Goal: Task Accomplishment & Management: Complete application form

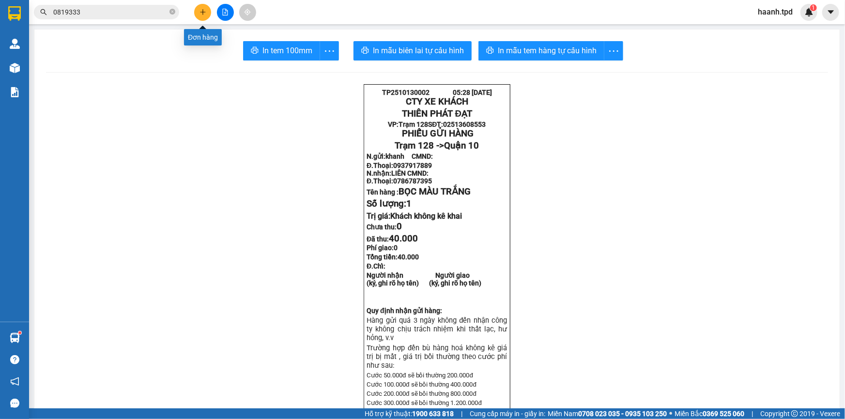
click at [202, 12] on icon "plus" at bounding box center [202, 12] width 5 height 0
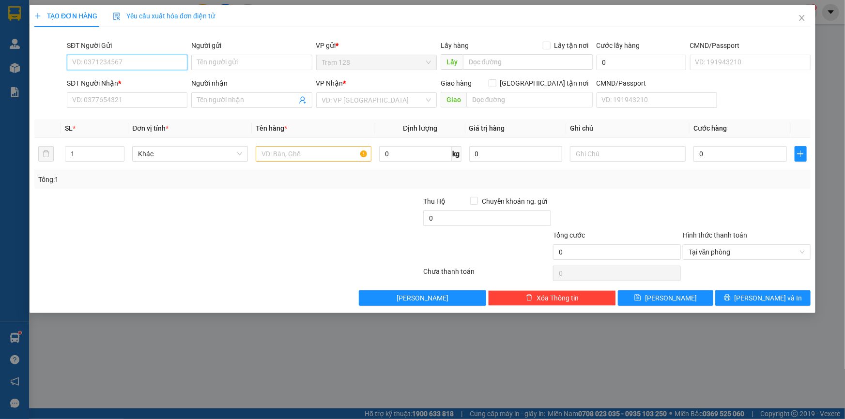
click at [131, 58] on input "SĐT Người Gửi" at bounding box center [127, 62] width 121 height 15
type input "0913968999"
click at [205, 68] on input "Người gửi" at bounding box center [251, 62] width 121 height 15
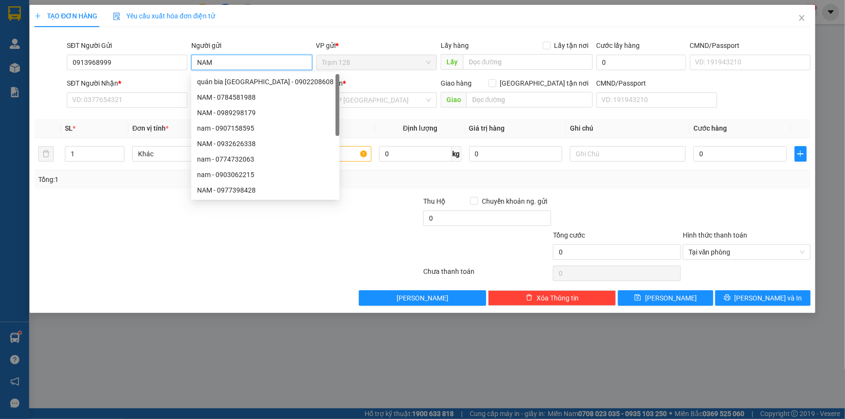
type input "NAM"
click at [137, 85] on div "SĐT Người Nhận *" at bounding box center [127, 83] width 121 height 11
click at [137, 92] on input "SĐT Người Nhận *" at bounding box center [127, 99] width 121 height 15
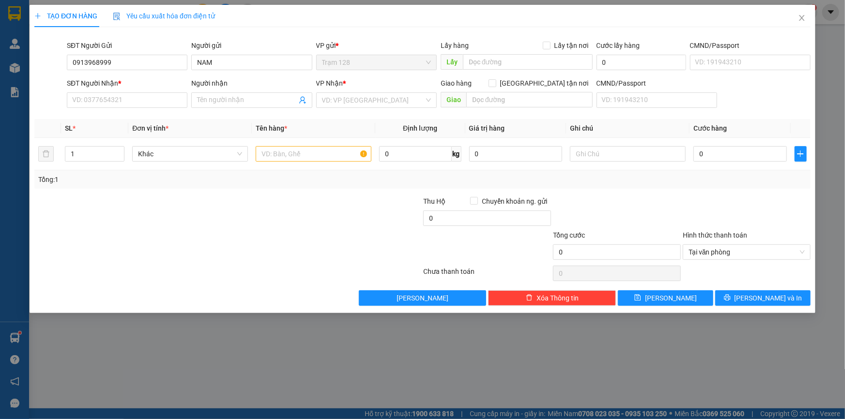
click at [171, 118] on div "Transit Pickup Surcharge Ids Transit Deliver Surcharge Ids Transit Deliver Surc…" at bounding box center [422, 170] width 776 height 271
click at [212, 102] on input "Người nhận" at bounding box center [246, 100] width 99 height 11
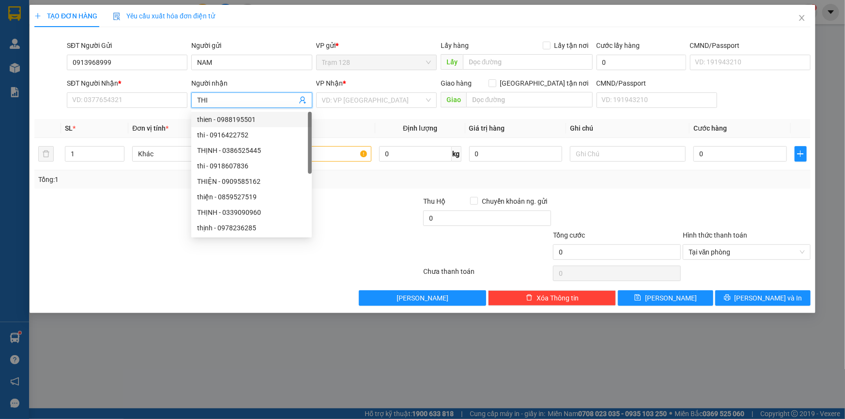
type input "THI"
click at [137, 120] on th "Đơn vị tính *" at bounding box center [189, 128] width 123 height 19
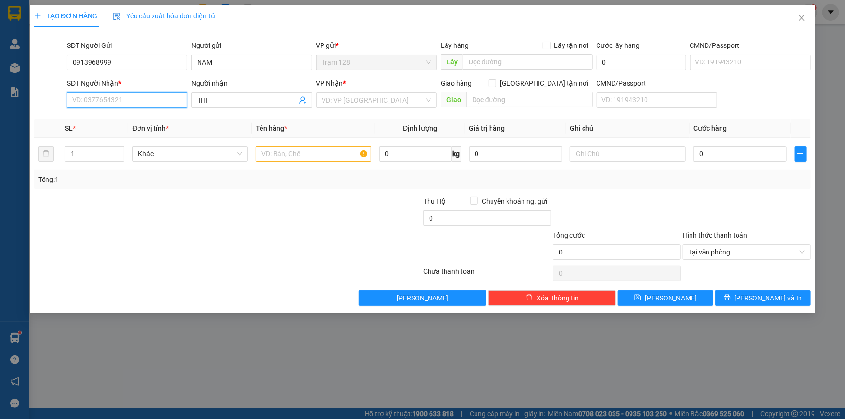
click at [137, 106] on input "SĐT Người Nhận *" at bounding box center [127, 99] width 121 height 15
type input "0972123818"
click at [704, 152] on input "0" at bounding box center [739, 153] width 93 height 15
type input "14"
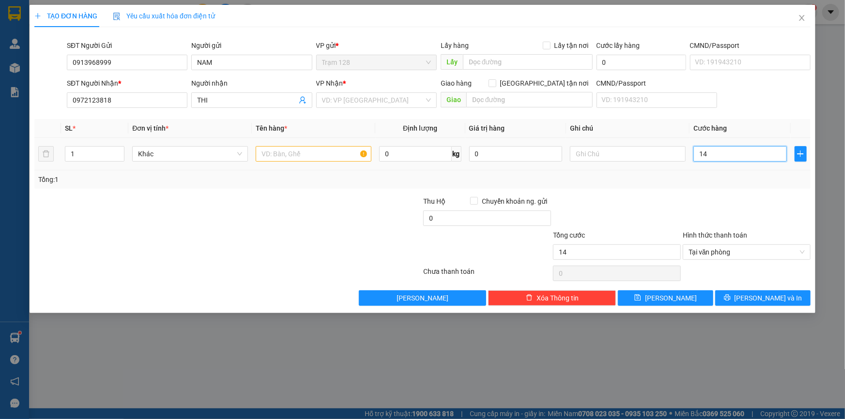
type input "1"
type input "0"
type input "014"
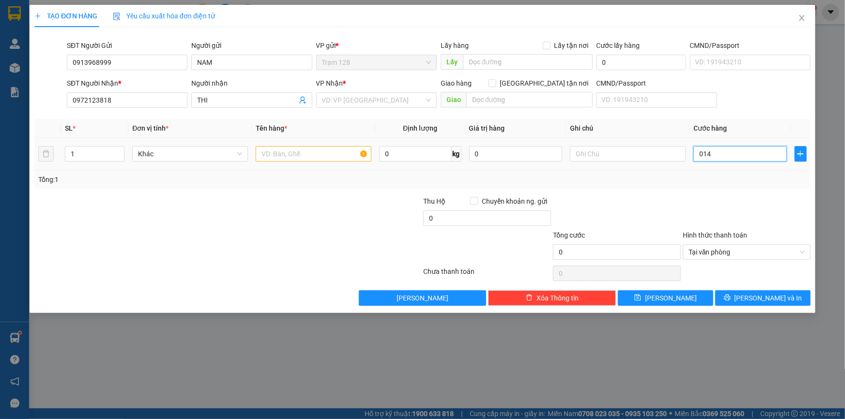
type input "14"
type input "01"
type input "1"
type input "0"
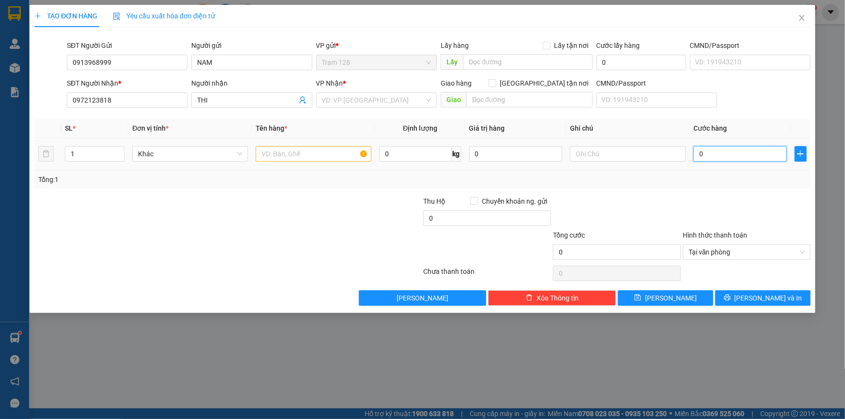
type input "04"
type input "4"
type input "040"
type input "40"
type input "40.000"
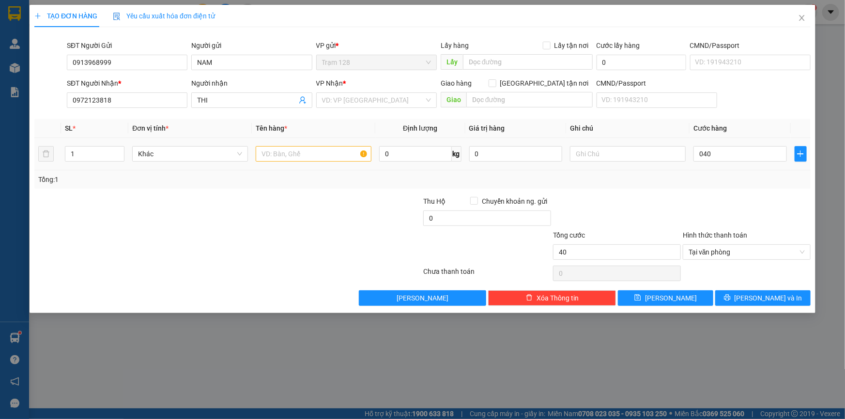
type input "40.000"
click at [675, 165] on td at bounding box center [627, 154] width 123 height 32
click at [325, 155] on input "text" at bounding box center [314, 153] width 116 height 15
click at [324, 155] on input "text" at bounding box center [314, 153] width 116 height 15
type input "TÚI MÀU CAM"
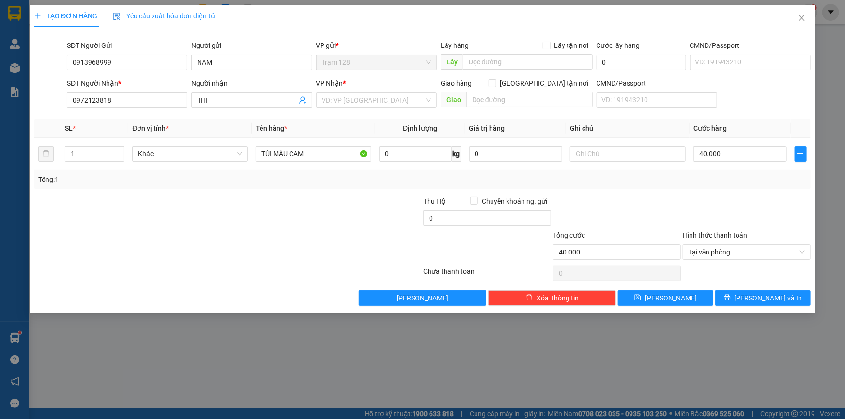
click at [741, 202] on div at bounding box center [747, 213] width 130 height 34
click at [769, 298] on span "[PERSON_NAME] và In" at bounding box center [768, 298] width 68 height 11
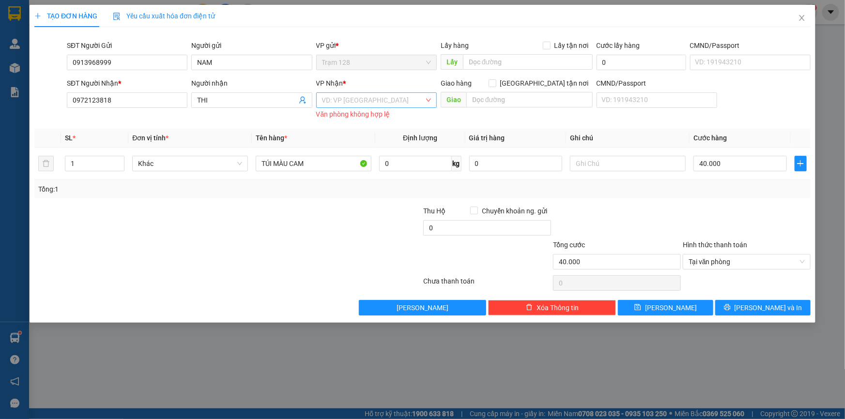
click at [388, 99] on input "search" at bounding box center [373, 100] width 102 height 15
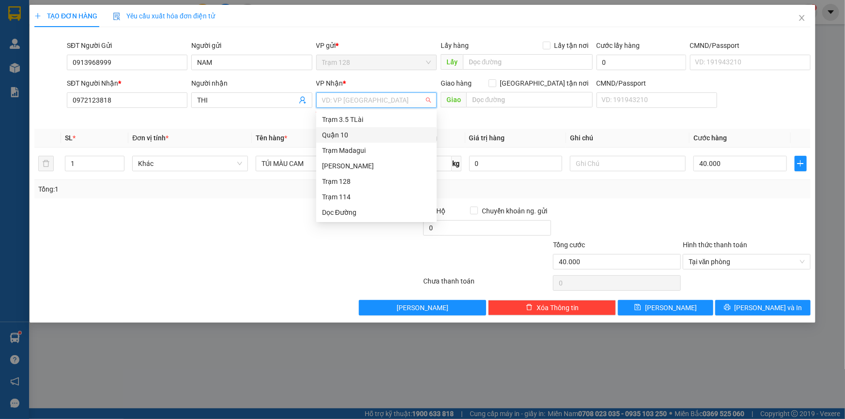
click at [380, 139] on div "Quận 10" at bounding box center [376, 135] width 109 height 11
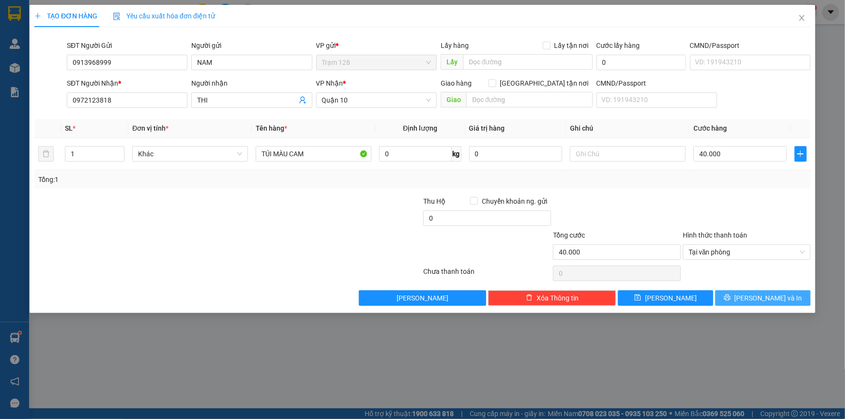
click at [747, 290] on button "[PERSON_NAME] và In" at bounding box center [762, 297] width 95 height 15
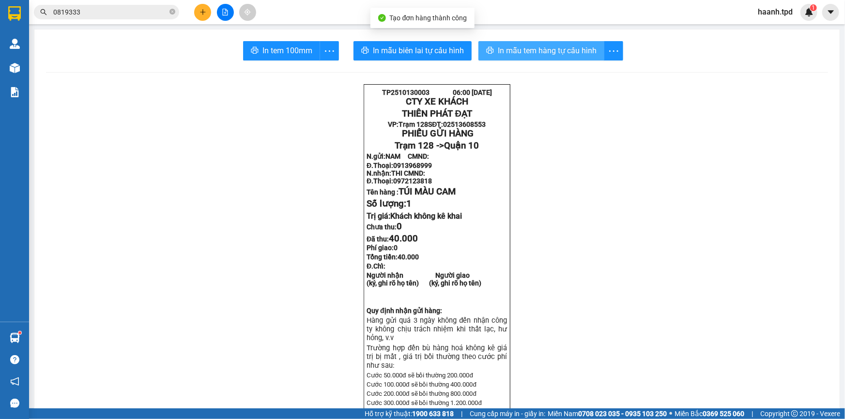
click at [584, 46] on span "In mẫu tem hàng tự cấu hình" at bounding box center [547, 51] width 99 height 12
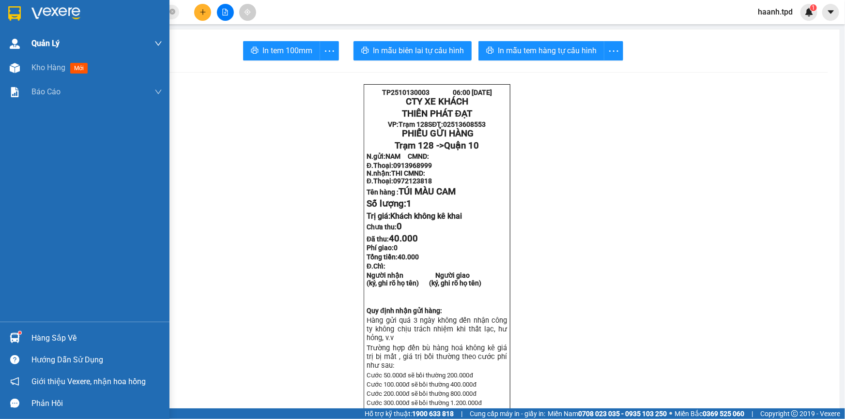
click at [24, 64] on div "Kho hàng mới" at bounding box center [84, 68] width 169 height 24
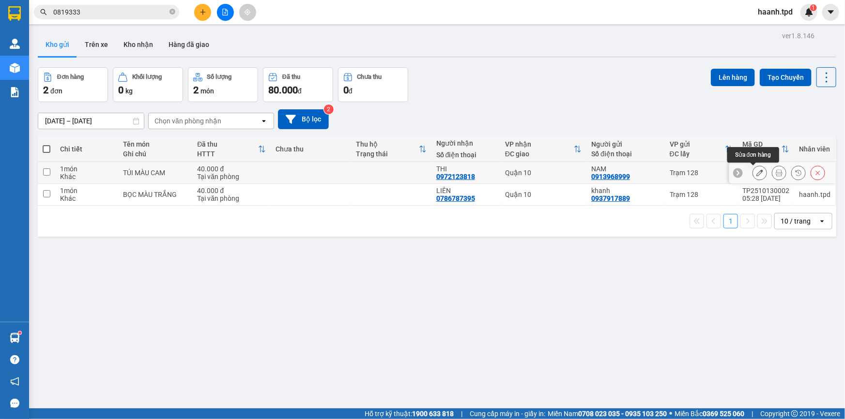
click at [756, 174] on icon at bounding box center [759, 172] width 7 height 7
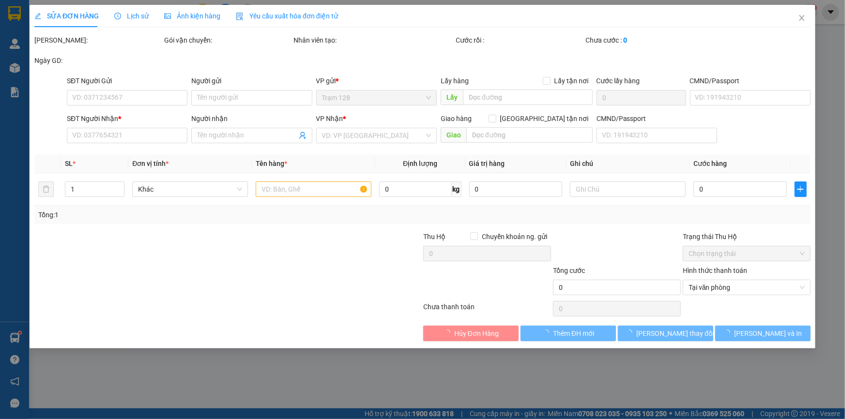
type input "0913968999"
type input "NAM"
type input "0972123818"
type input "THI"
type input "40.000"
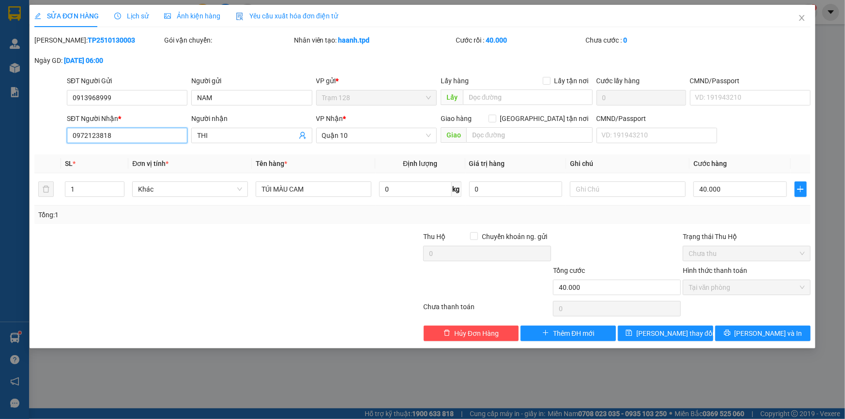
click at [82, 137] on input "0972123818" at bounding box center [127, 135] width 121 height 15
type input "0792123818"
click at [175, 167] on th "Đơn vị tính *" at bounding box center [189, 163] width 123 height 19
click at [689, 329] on button "[PERSON_NAME] thay đổi" at bounding box center [665, 333] width 95 height 15
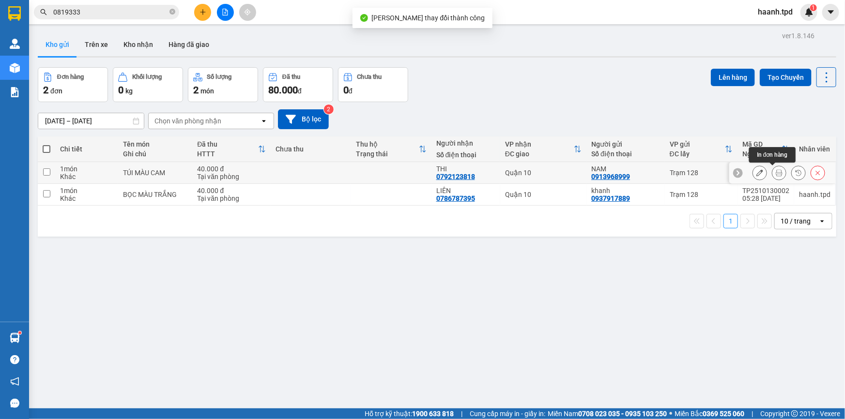
click at [772, 177] on button at bounding box center [779, 173] width 14 height 17
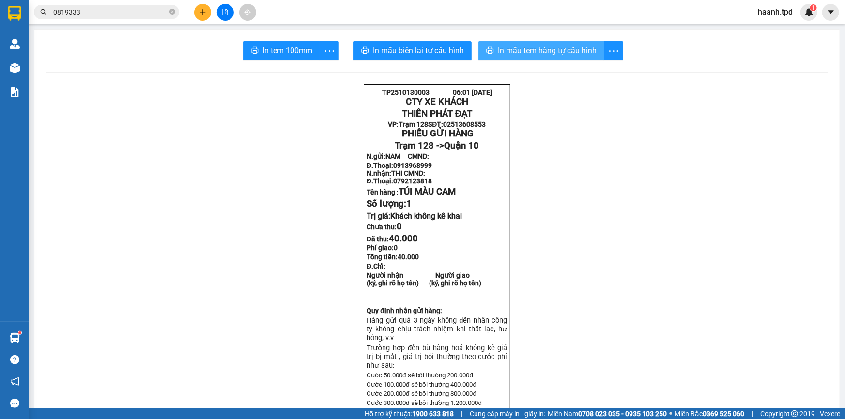
click at [566, 46] on span "In mẫu tem hàng tự cấu hình" at bounding box center [547, 51] width 99 height 12
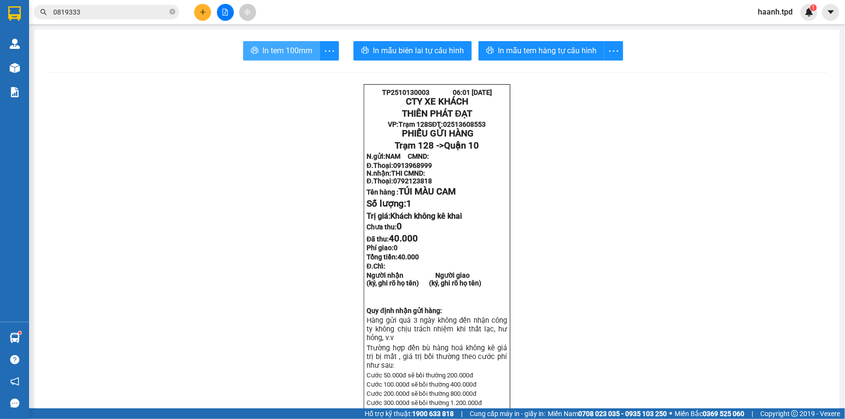
click at [276, 51] on span "In tem 100mm" at bounding box center [287, 51] width 50 height 12
click at [199, 16] on button at bounding box center [202, 12] width 17 height 17
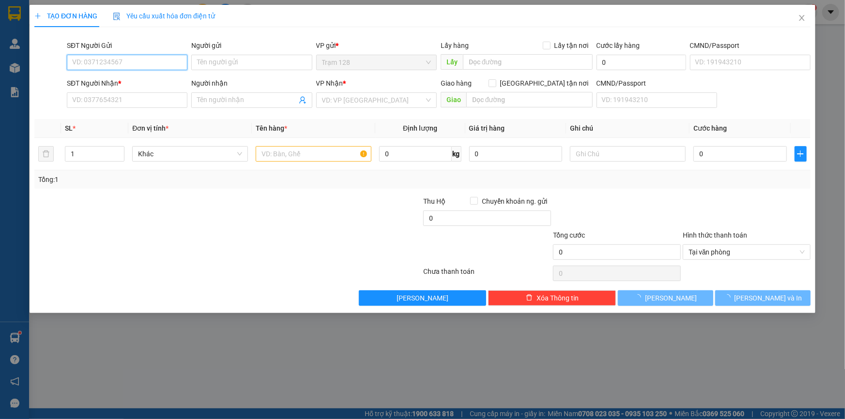
click at [114, 55] on input "SĐT Người Gửi" at bounding box center [127, 62] width 121 height 15
type input "1"
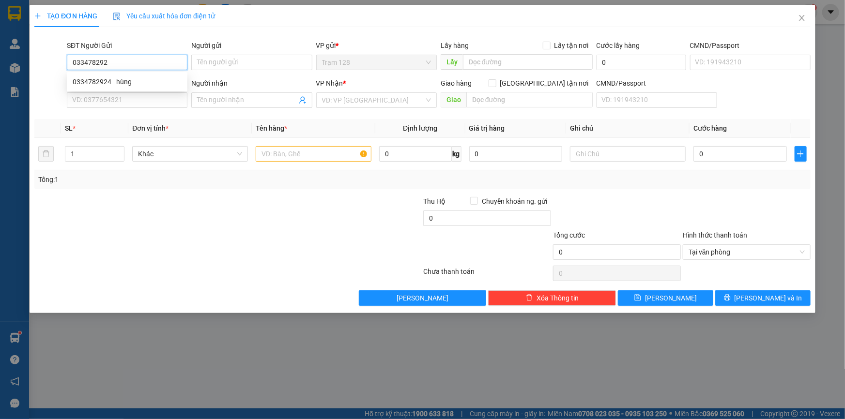
type input "0334782924"
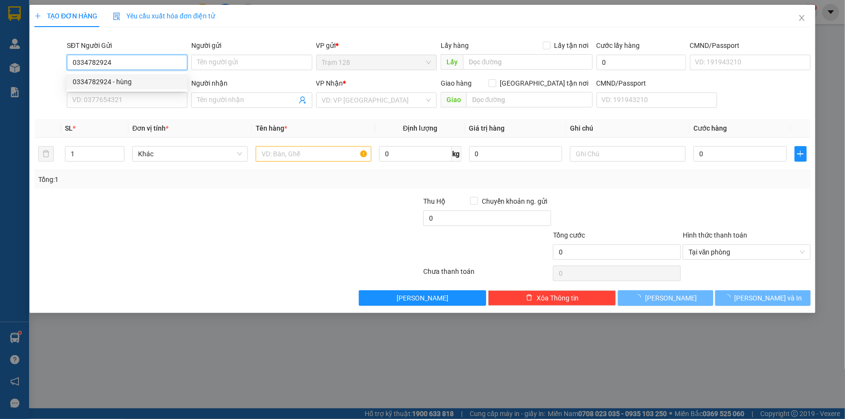
click at [137, 78] on div "0334782924 - hùng" at bounding box center [127, 81] width 109 height 11
type input "hùng"
type input "0334408331"
type input "a mập"
checkbox input "true"
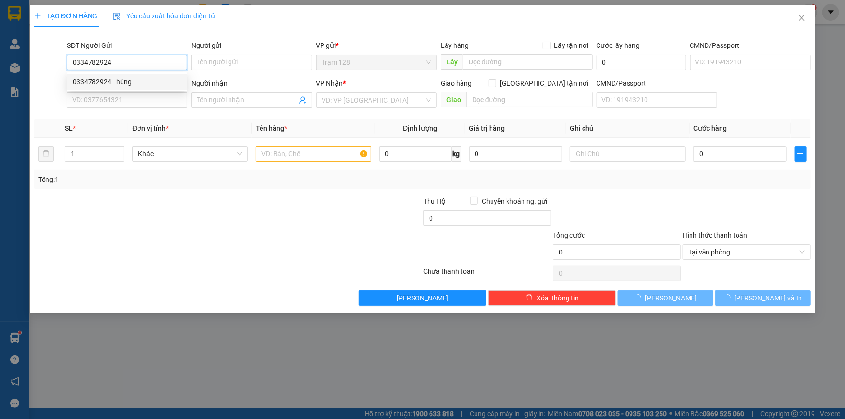
type input "70 man thiện, [GEOGRAPHIC_DATA] A, [GEOGRAPHIC_DATA]"
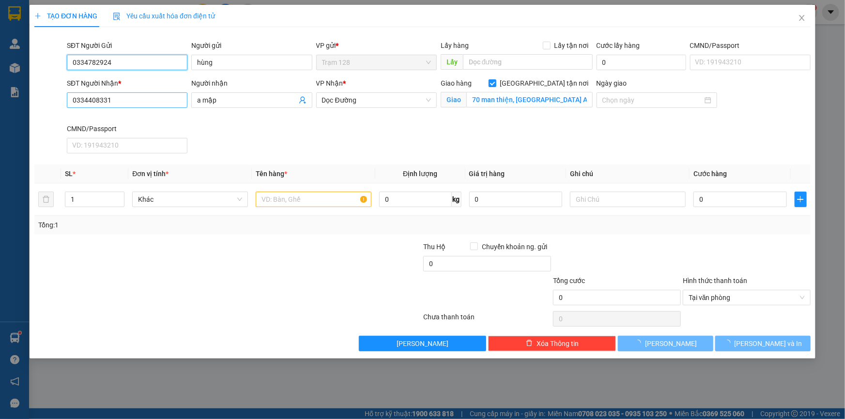
type input "0334782924"
drag, startPoint x: 179, startPoint y: 102, endPoint x: 2, endPoint y: 115, distance: 177.2
click at [2, 115] on div "TẠO ĐƠN HÀNG Yêu cầu xuất hóa đơn điện tử Transit Pickup Surcharge Ids Transit …" at bounding box center [422, 209] width 845 height 419
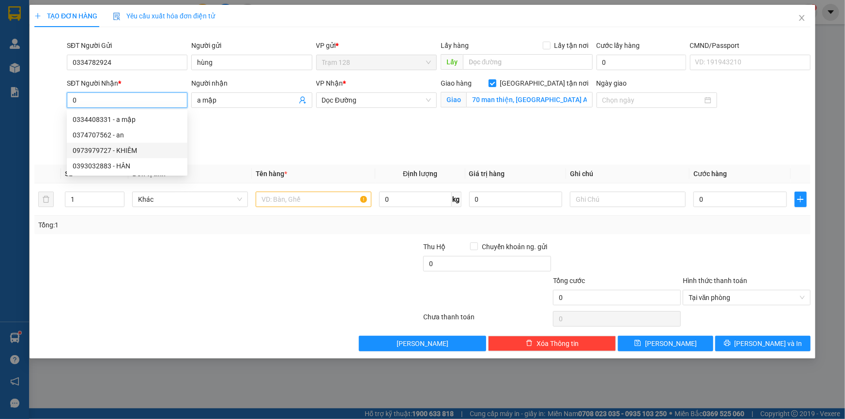
click at [89, 155] on div "0973979727 - KHIÊM" at bounding box center [127, 150] width 109 height 11
type input "0973979727"
type input "KHIÊM"
type input "[STREET_ADDRESS][PERSON_NAME]"
type input "0973979727"
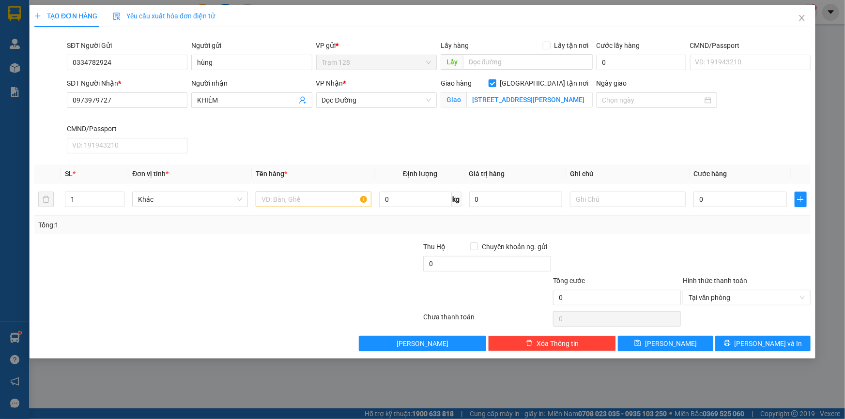
drag, startPoint x: 161, startPoint y: 90, endPoint x: 0, endPoint y: 111, distance: 162.1
click at [0, 111] on div "TẠO ĐƠN HÀNG Yêu cầu xuất hóa đơn điện tử Transit Pickup Surcharge Ids Transit …" at bounding box center [422, 209] width 845 height 419
drag, startPoint x: 121, startPoint y: 102, endPoint x: 28, endPoint y: 105, distance: 93.0
click at [28, 105] on div "TẠO ĐƠN HÀNG Yêu cầu xuất hóa đơn điện tử Transit Pickup Surcharge Ids Transit …" at bounding box center [422, 209] width 845 height 419
click at [716, 199] on input "0" at bounding box center [739, 199] width 93 height 15
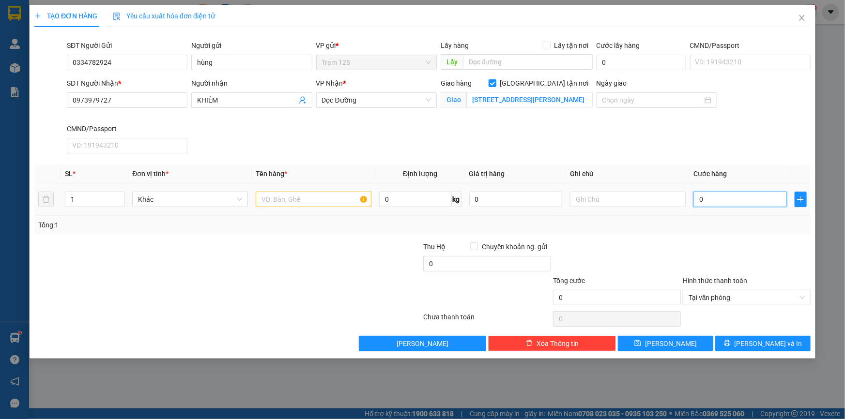
type input "1"
type input "12"
type input "120"
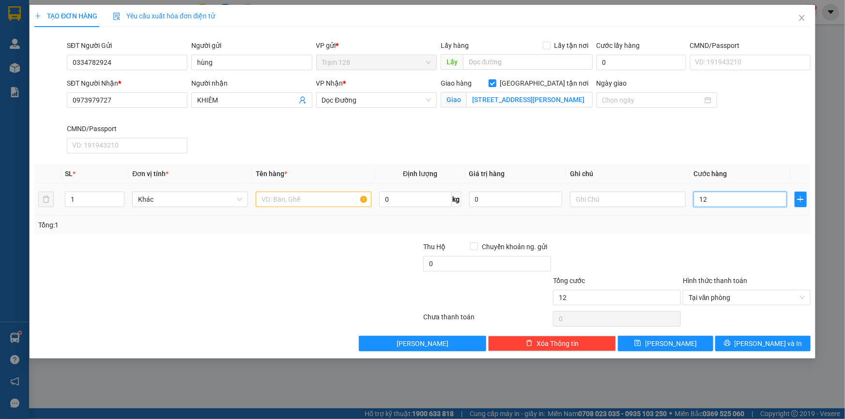
type input "120"
type input "120.000"
click at [726, 233] on div "Tổng: 1" at bounding box center [422, 225] width 776 height 18
click at [295, 202] on input "text" at bounding box center [314, 199] width 116 height 15
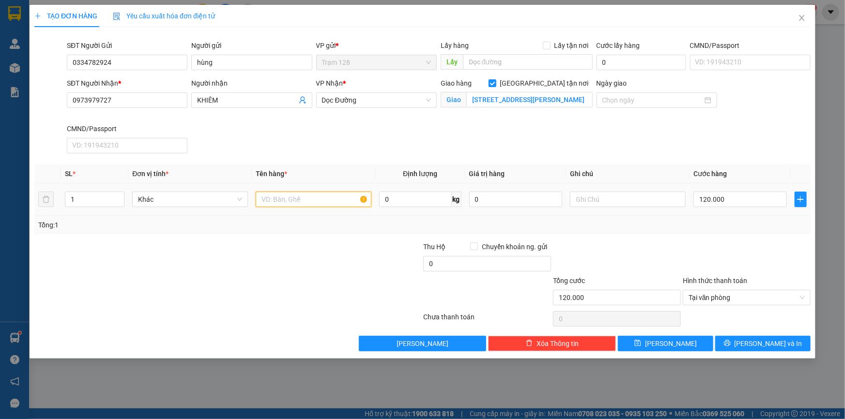
click at [295, 201] on input "text" at bounding box center [314, 199] width 116 height 15
type input "THÙNG MÚT TRẮNG BK VÀNG"
click at [486, 196] on input "0" at bounding box center [515, 199] width 93 height 15
click at [502, 217] on div "Tổng: 1" at bounding box center [422, 225] width 776 height 18
click at [518, 200] on input "600.000" at bounding box center [515, 199] width 93 height 15
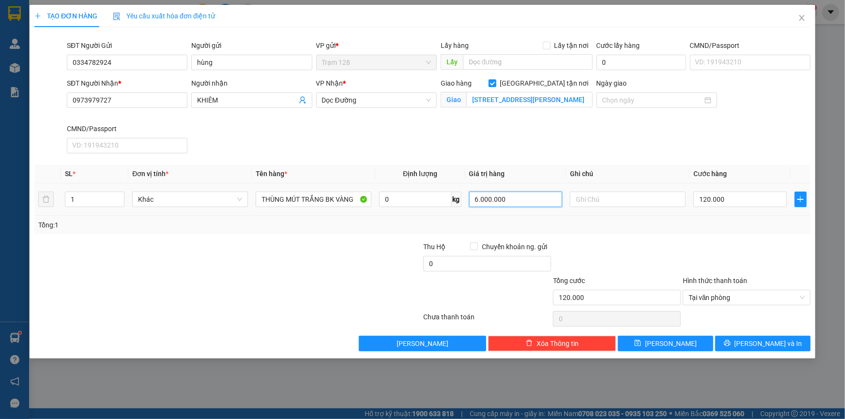
type input "6.000.000"
click at [558, 211] on td "6.000.000" at bounding box center [515, 199] width 101 height 32
click at [448, 264] on input "0" at bounding box center [487, 263] width 128 height 15
type input "120.000"
click at [579, 236] on div "Transit Pickup Surcharge Ids Transit Deliver Surcharge Ids Transit Deliver Surc…" at bounding box center [422, 193] width 776 height 317
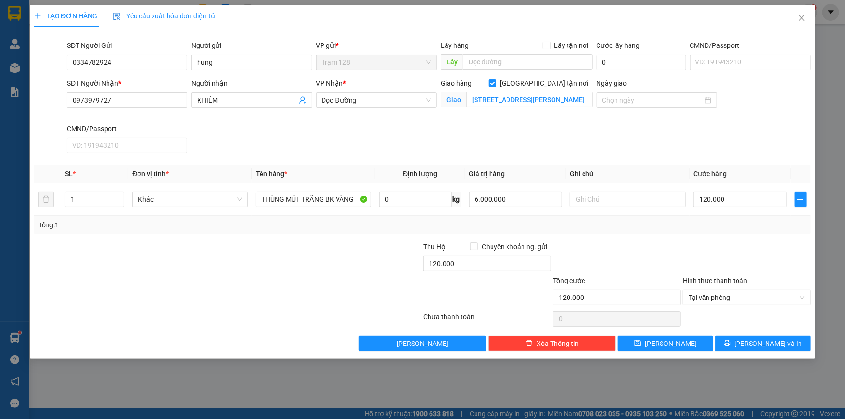
click at [751, 282] on div "Hình thức thanh toán" at bounding box center [747, 282] width 128 height 15
click at [739, 236] on div "Transit Pickup Surcharge Ids Transit Deliver Surcharge Ids Transit Deliver Surc…" at bounding box center [422, 193] width 776 height 317
drag, startPoint x: 610, startPoint y: 139, endPoint x: 614, endPoint y: 108, distance: 30.7
click at [610, 139] on div "SĐT Người Nhận * 0973979727 Người nhận KHIÊM VP Nhận * Dọc [PERSON_NAME] hàng G…" at bounding box center [438, 117] width 747 height 79
click at [770, 342] on span "[PERSON_NAME] và In" at bounding box center [768, 343] width 68 height 11
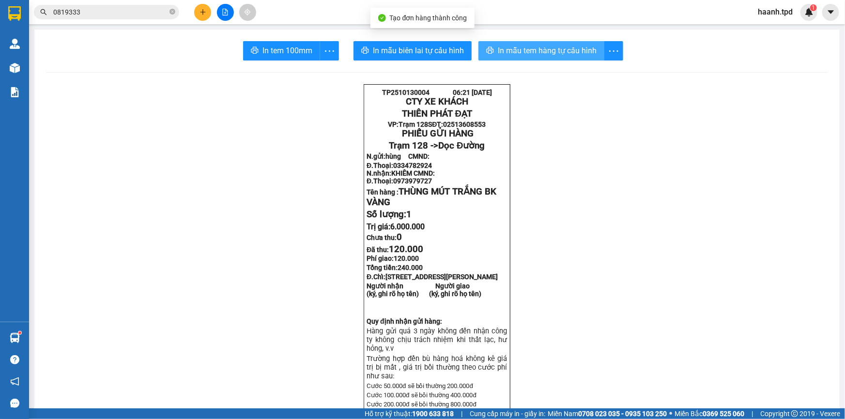
click at [534, 55] on span "In mẫu tem hàng tự cấu hình" at bounding box center [547, 51] width 99 height 12
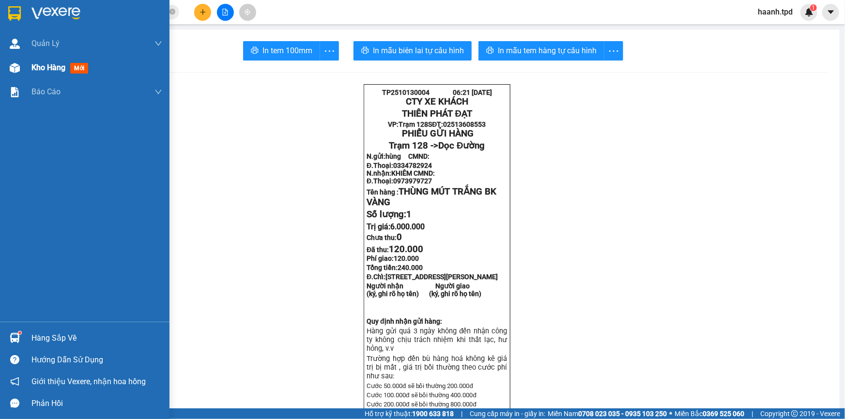
click at [23, 65] on div "Kho hàng mới" at bounding box center [84, 68] width 169 height 24
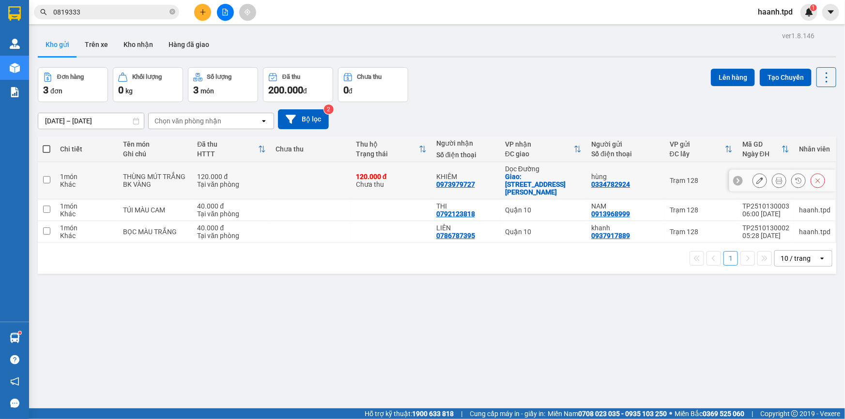
click at [756, 179] on icon at bounding box center [759, 180] width 7 height 7
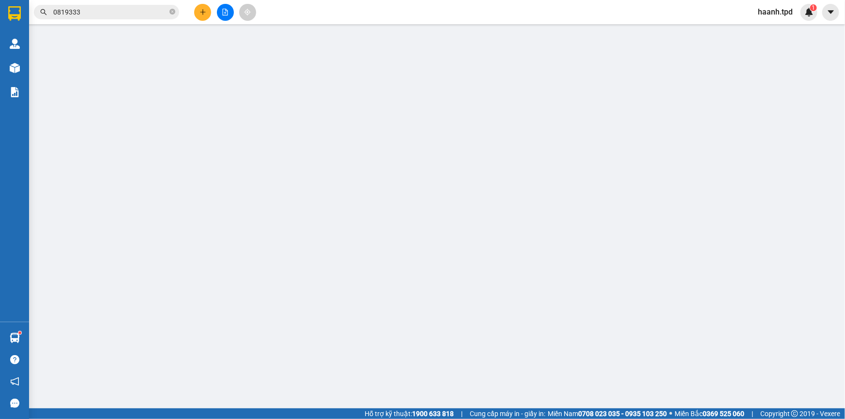
type input "0334782924"
type input "hùng"
type input "0973979727"
type input "KHIÊM"
checkbox input "true"
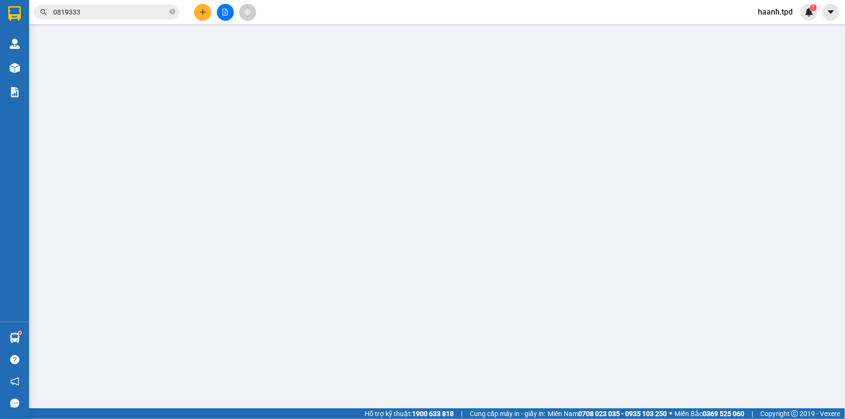
type input "[STREET_ADDRESS][PERSON_NAME]"
type input "120.000"
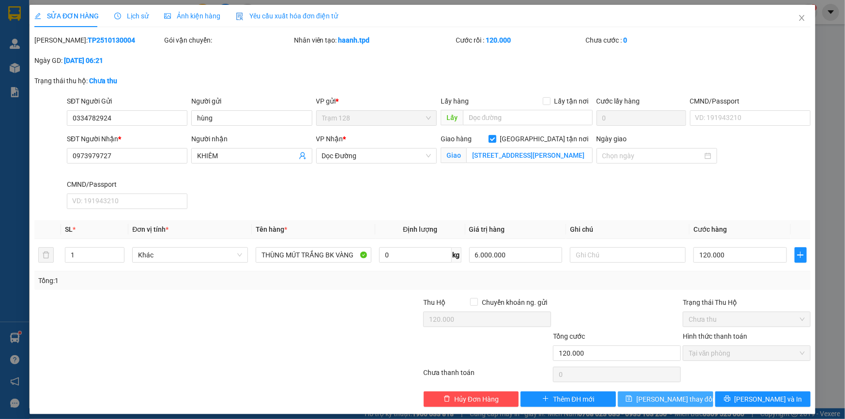
click at [660, 403] on span "[PERSON_NAME] thay đổi" at bounding box center [674, 399] width 77 height 11
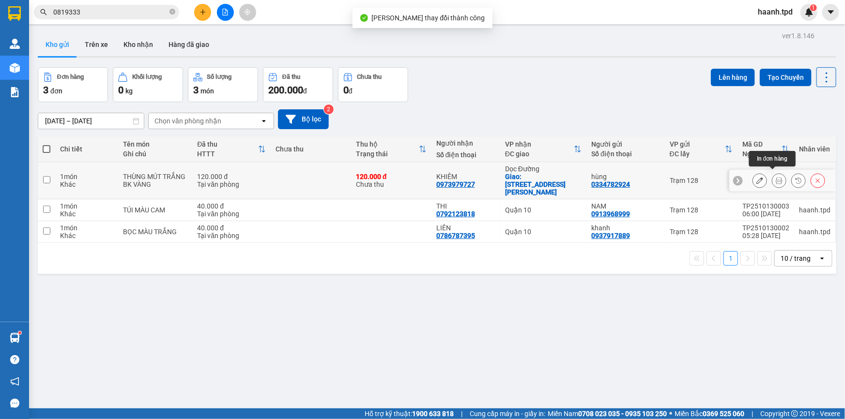
click at [757, 176] on button at bounding box center [760, 180] width 14 height 17
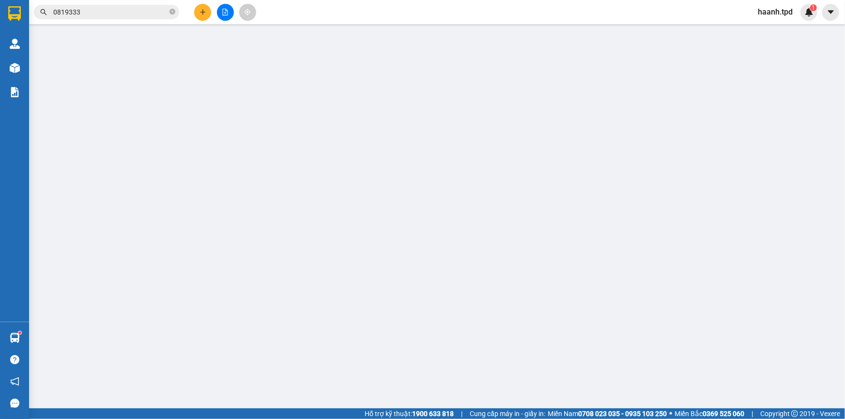
type input "0334782924"
type input "hùng"
type input "0973979727"
type input "KHIÊM"
checkbox input "true"
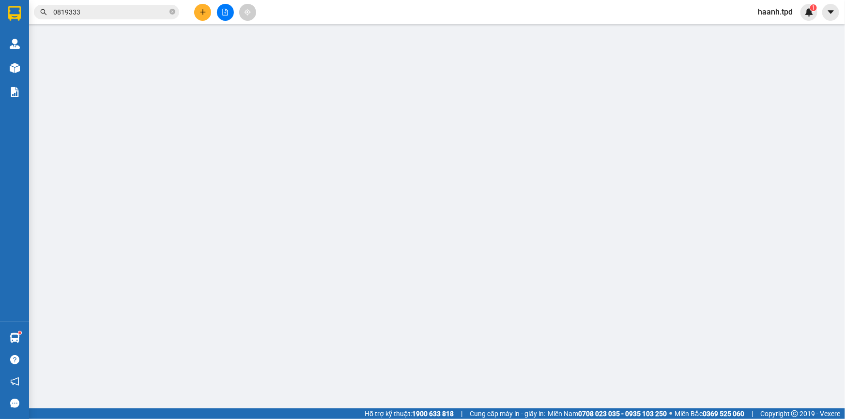
type input "[STREET_ADDRESS][PERSON_NAME]"
type input "120.000"
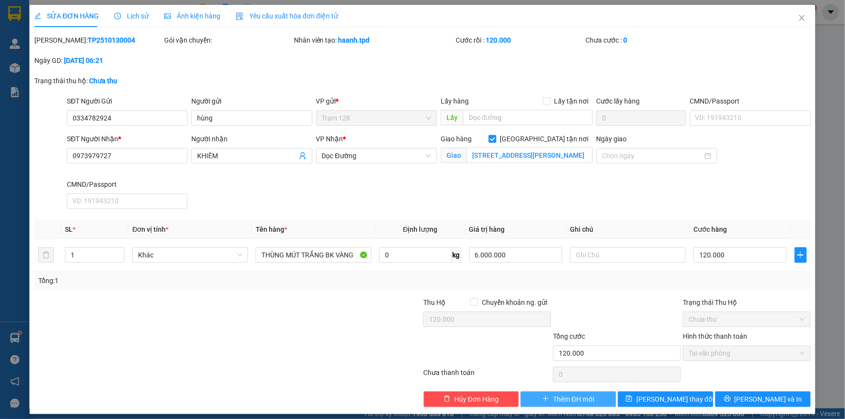
click at [590, 397] on button "Thêm ĐH mới" at bounding box center [567, 399] width 95 height 15
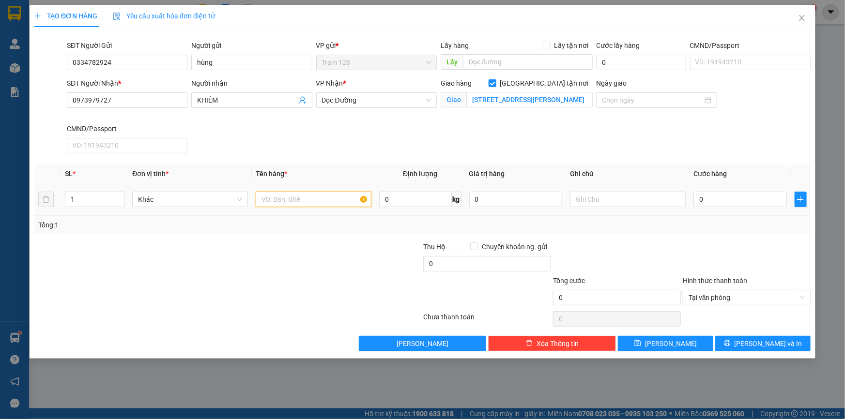
click at [320, 203] on input "text" at bounding box center [314, 199] width 116 height 15
type input "THÙNG MÚT BK VÀNG"
click at [714, 202] on input "0" at bounding box center [739, 199] width 93 height 15
type input "1"
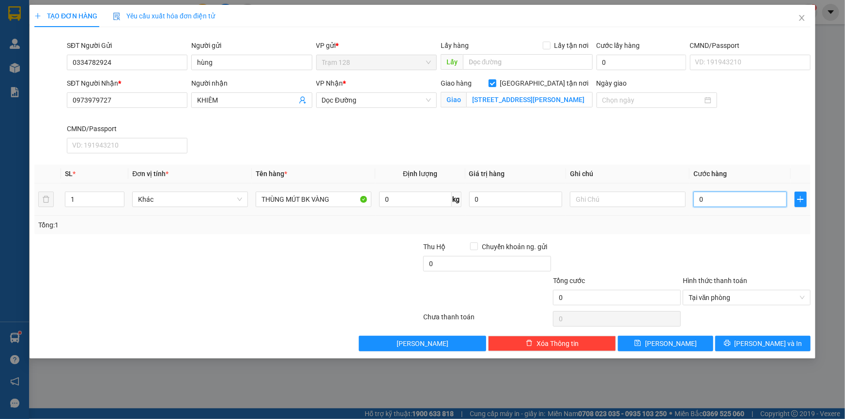
type input "1"
type input "12"
type input "120"
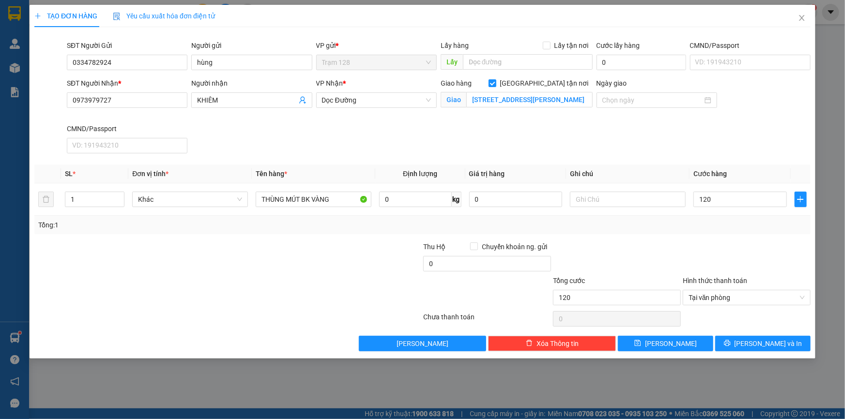
type input "120.000"
click at [711, 244] on div at bounding box center [747, 259] width 130 height 34
click at [455, 266] on input "0" at bounding box center [487, 263] width 128 height 15
type input "100.000"
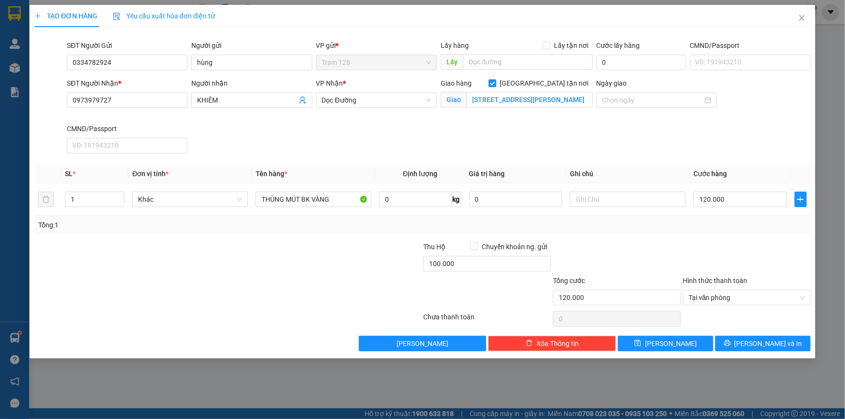
click at [480, 227] on div "Tổng: 1" at bounding box center [422, 225] width 768 height 11
click at [736, 342] on button "[PERSON_NAME] và In" at bounding box center [762, 343] width 95 height 15
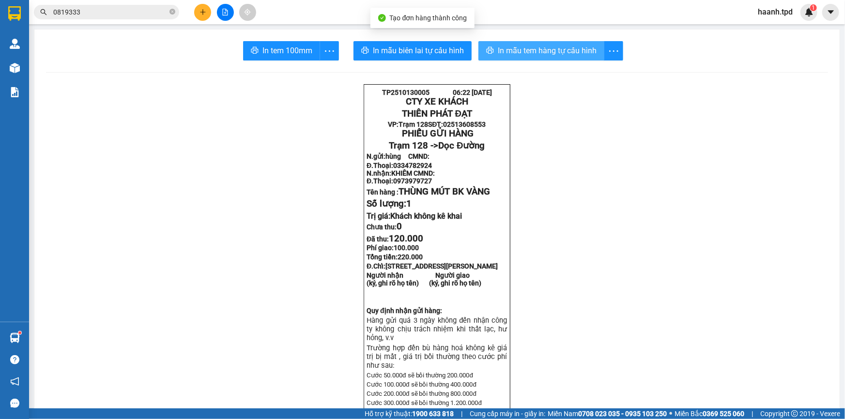
click at [551, 48] on span "In mẫu tem hàng tự cấu hình" at bounding box center [547, 51] width 99 height 12
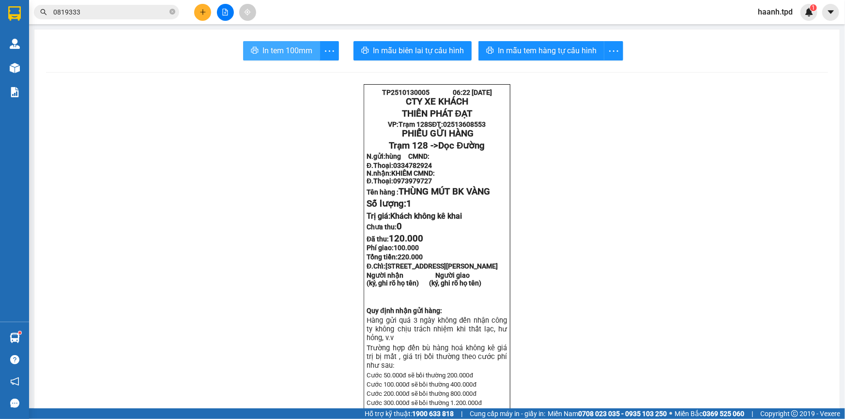
click at [266, 58] on button "In tem 100mm" at bounding box center [281, 50] width 77 height 19
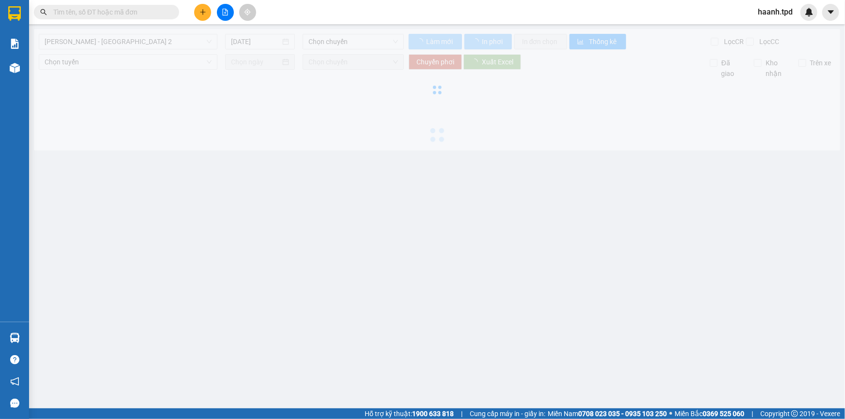
type input "[DATE]"
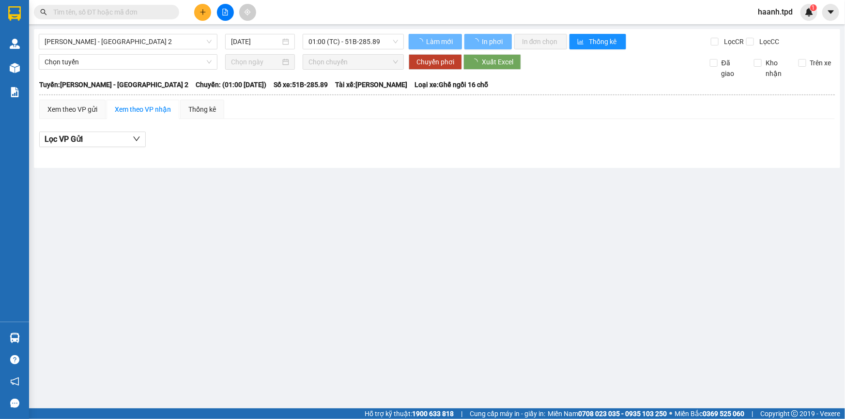
click at [89, 18] on span at bounding box center [106, 12] width 145 height 15
click at [91, 14] on input "text" at bounding box center [110, 12] width 114 height 11
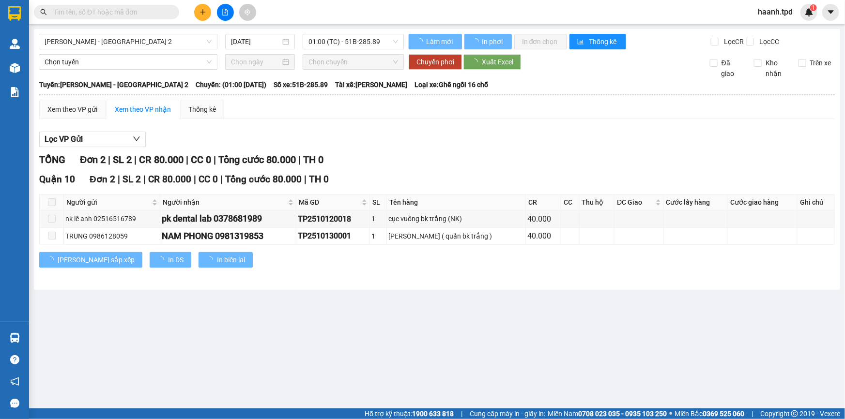
click at [91, 12] on input "text" at bounding box center [110, 12] width 114 height 11
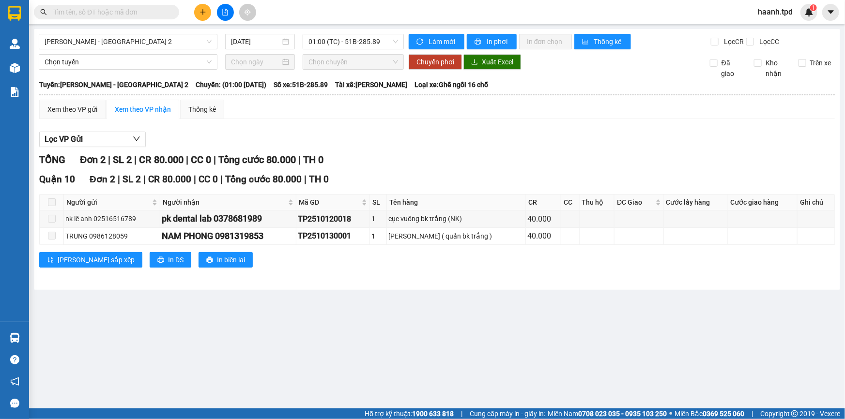
click at [91, 12] on input "text" at bounding box center [110, 12] width 114 height 11
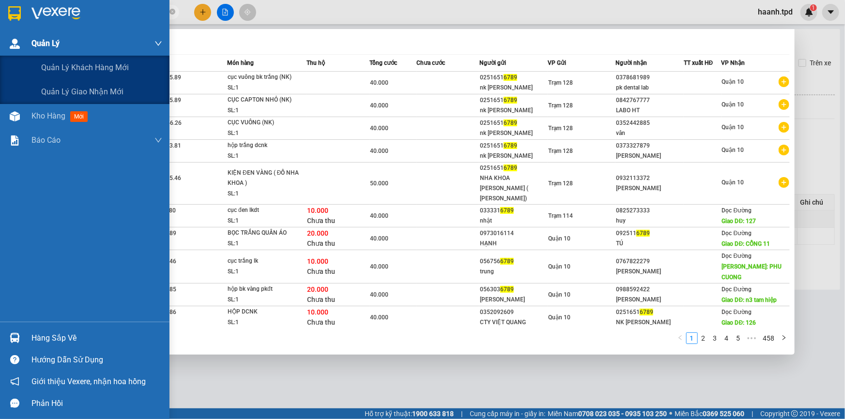
drag, startPoint x: 126, startPoint y: 15, endPoint x: 0, endPoint y: 42, distance: 128.8
click at [0, 42] on section "Kết quả tìm kiếm ( 4578 ) Bộ lọc Mã ĐH Trạng thái Món hàng Thu hộ Tổng cước Chư…" at bounding box center [422, 209] width 845 height 419
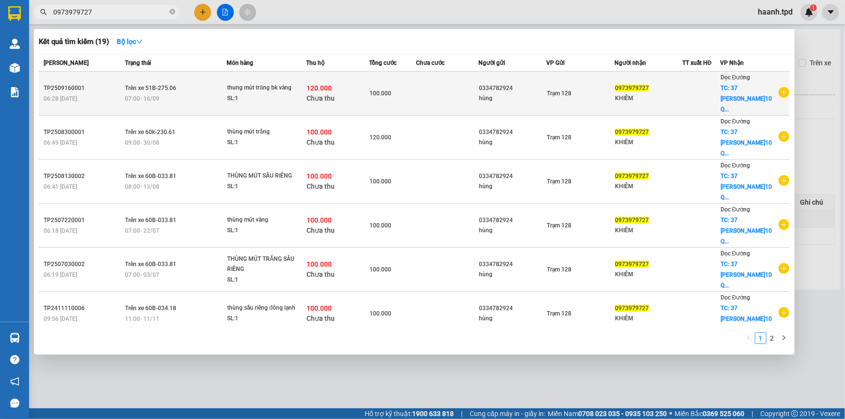
type input "0973979727"
click at [658, 93] on div "KHIÊM" at bounding box center [648, 98] width 67 height 10
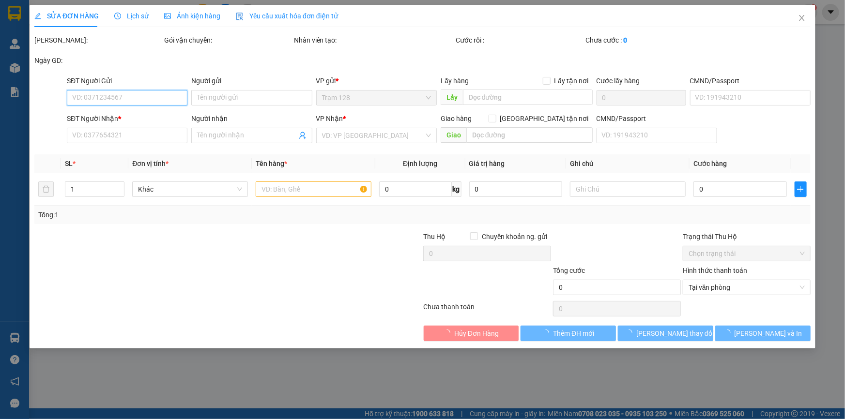
type input "0334782924"
type input "hùng"
type input "0973979727"
type input "KHIÊM"
checkbox input "true"
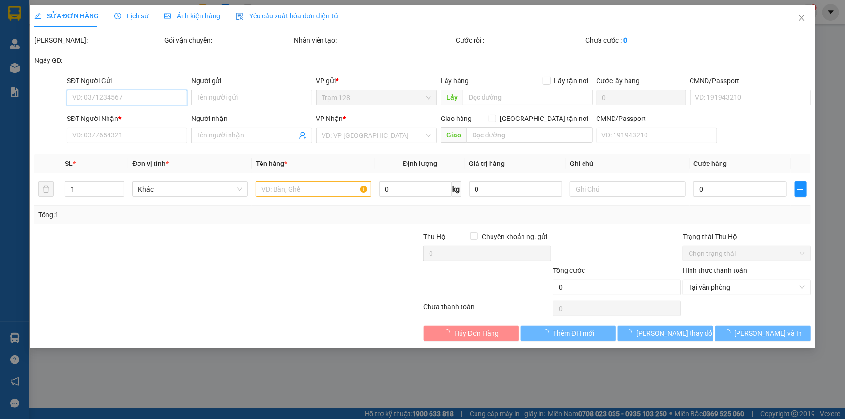
type input "[STREET_ADDRESS][PERSON_NAME]"
type input "120.000"
type input "100.000"
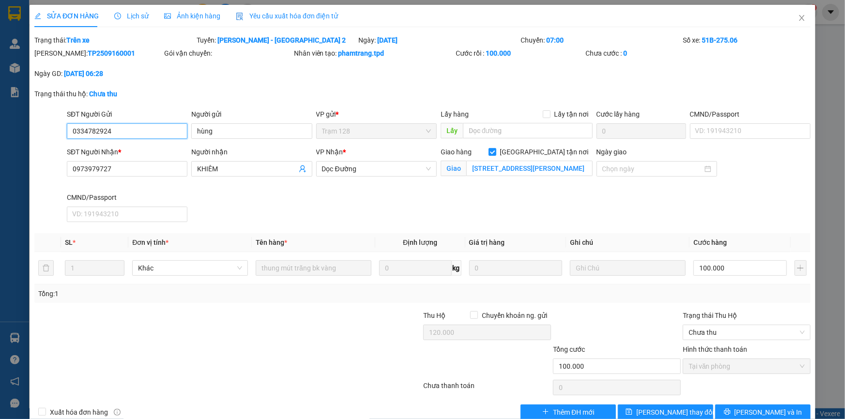
scroll to position [19, 0]
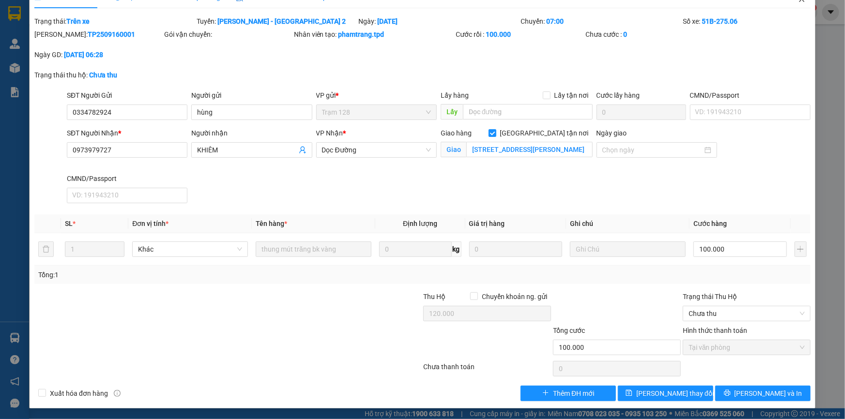
click at [794, 4] on span "Close" at bounding box center [801, -1] width 27 height 27
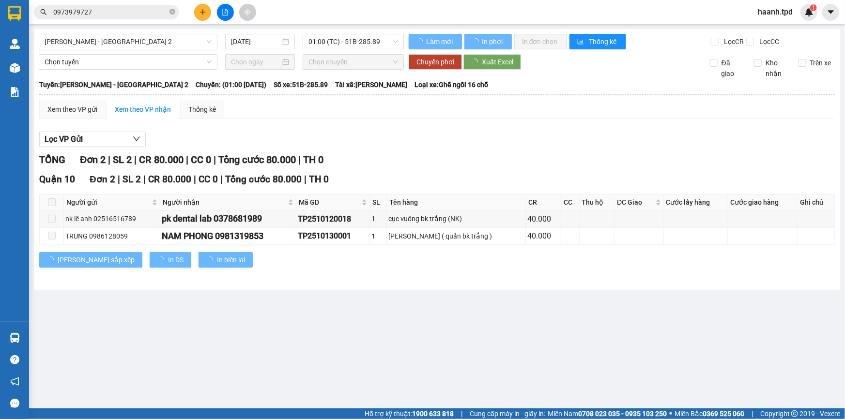
click at [131, 14] on input "0973979727" at bounding box center [110, 12] width 114 height 11
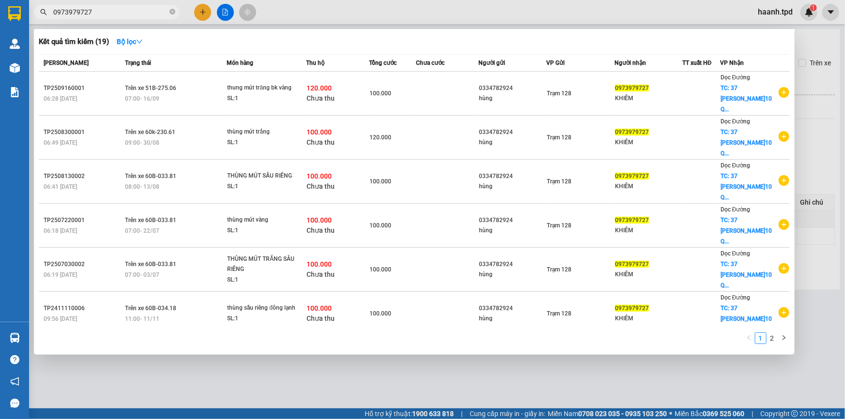
click at [273, 383] on div at bounding box center [422, 209] width 845 height 419
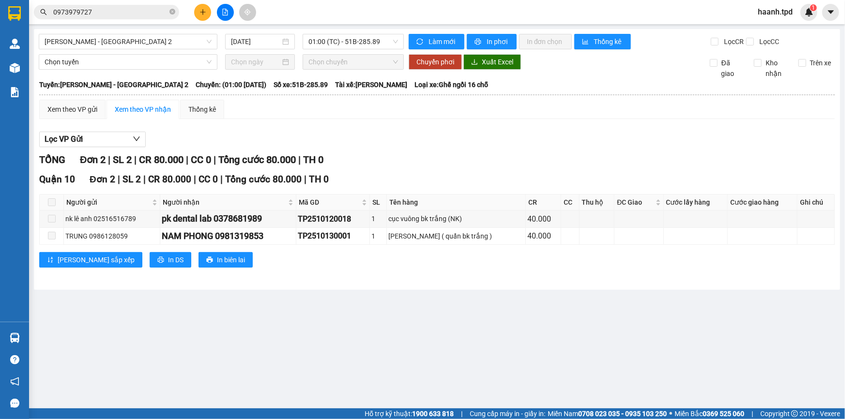
click at [146, 9] on input "0973979727" at bounding box center [110, 12] width 114 height 11
